Goal: Navigation & Orientation: Find specific page/section

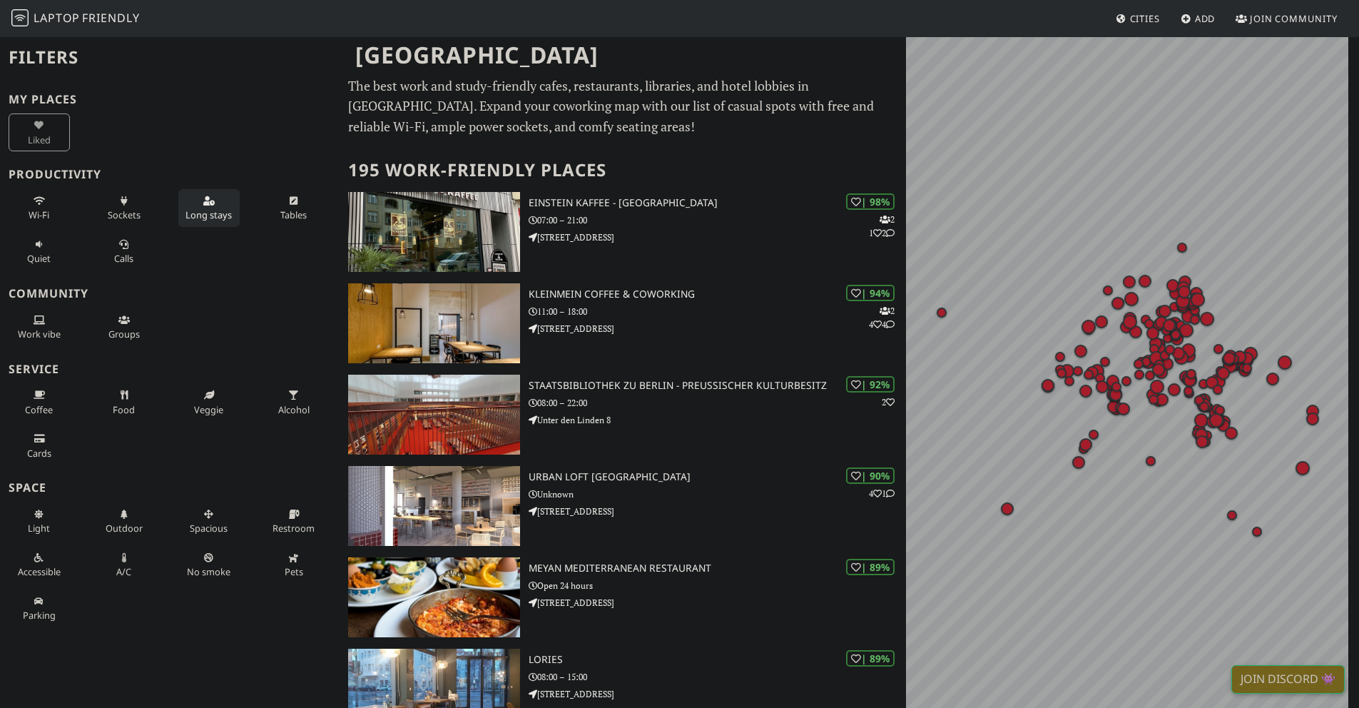
click at [207, 205] on icon at bounding box center [208, 201] width 11 height 9
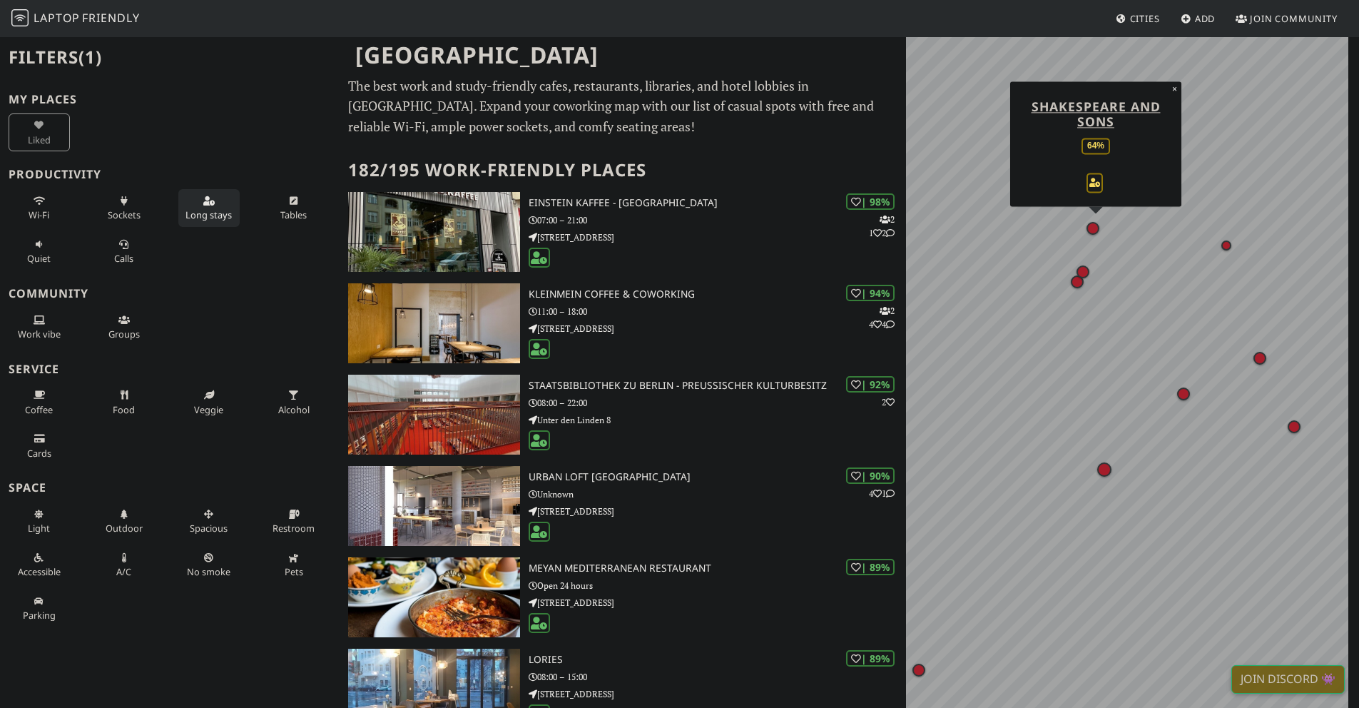
click at [1094, 226] on div "Map marker" at bounding box center [1093, 228] width 13 height 13
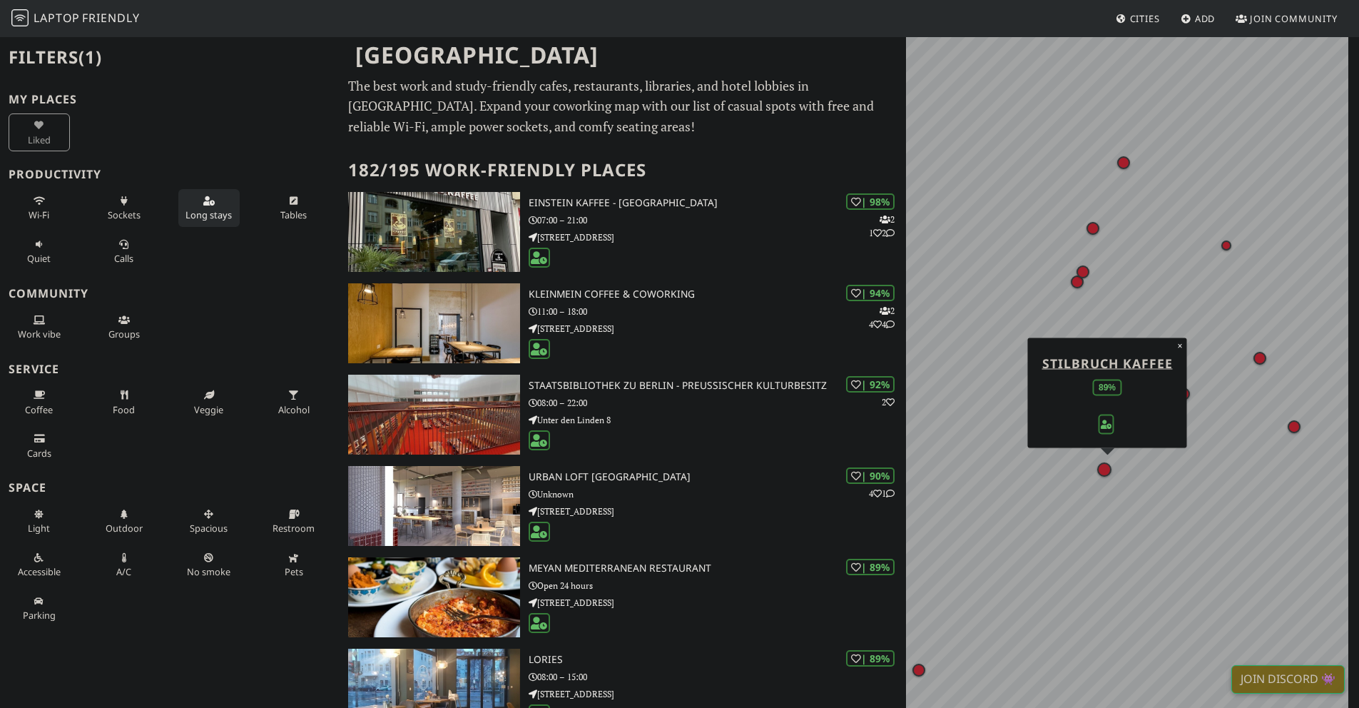
click at [1103, 473] on div "Map marker" at bounding box center [1104, 469] width 14 height 14
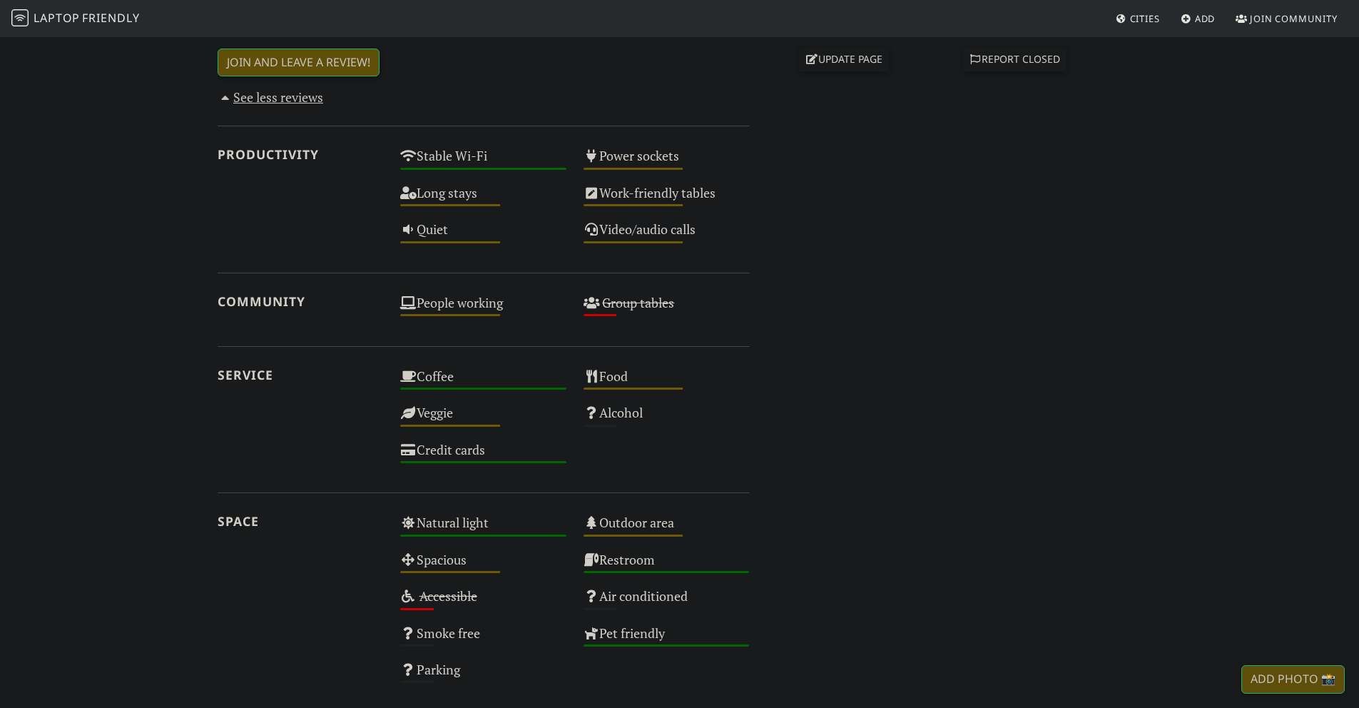
scroll to position [699, 0]
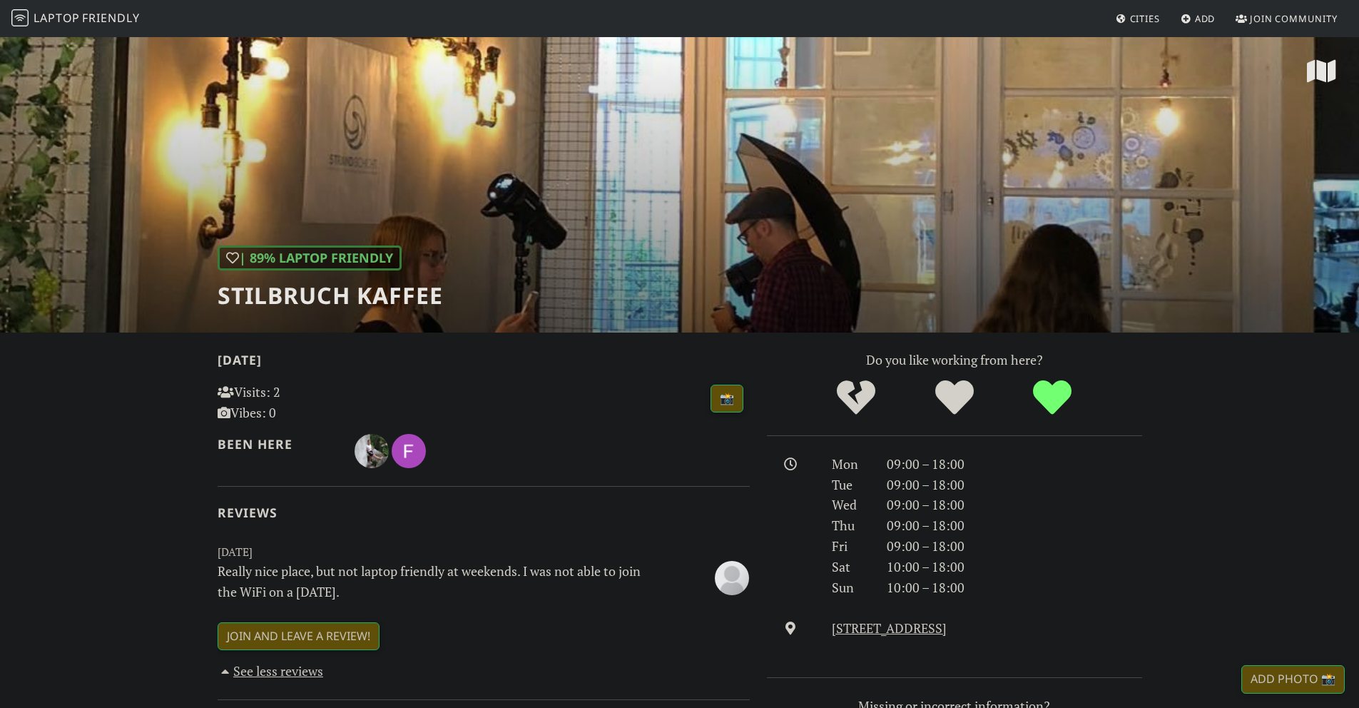
click at [775, 240] on div "| 89% Laptop Friendly Stilbruch Kaffee" at bounding box center [679, 184] width 1359 height 297
click at [760, 271] on div "| 89% Laptop Friendly Stilbruch Kaffee" at bounding box center [679, 184] width 1359 height 297
drag, startPoint x: 434, startPoint y: 288, endPoint x: 195, endPoint y: 288, distance: 239.0
click at [195, 288] on div "| 89% Laptop Friendly Stilbruch Kaffee" at bounding box center [679, 184] width 1359 height 297
copy h1 "Stilbruch Kaffe"
